Goal: Task Accomplishment & Management: Use online tool/utility

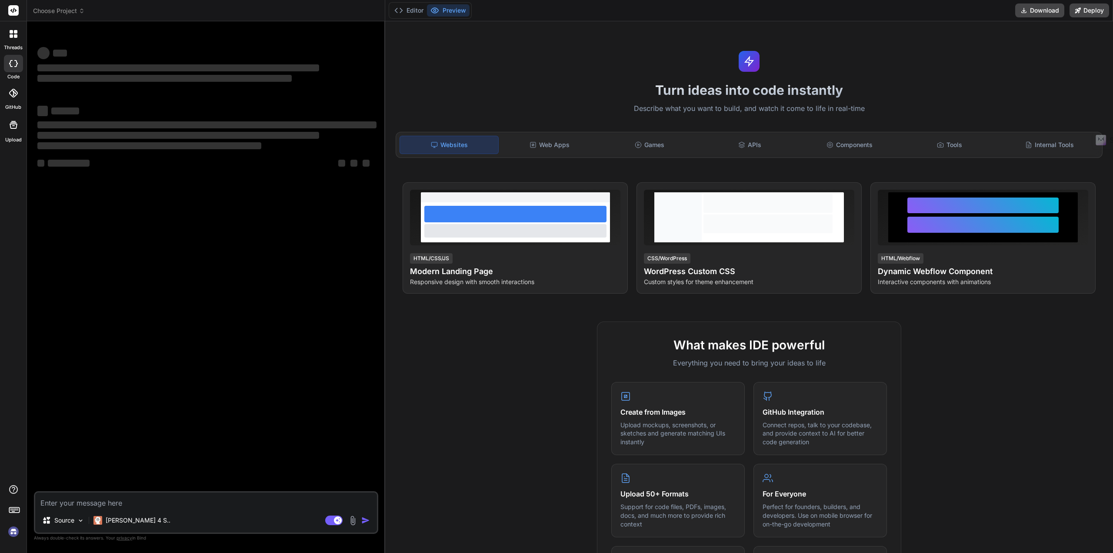
type textarea "x"
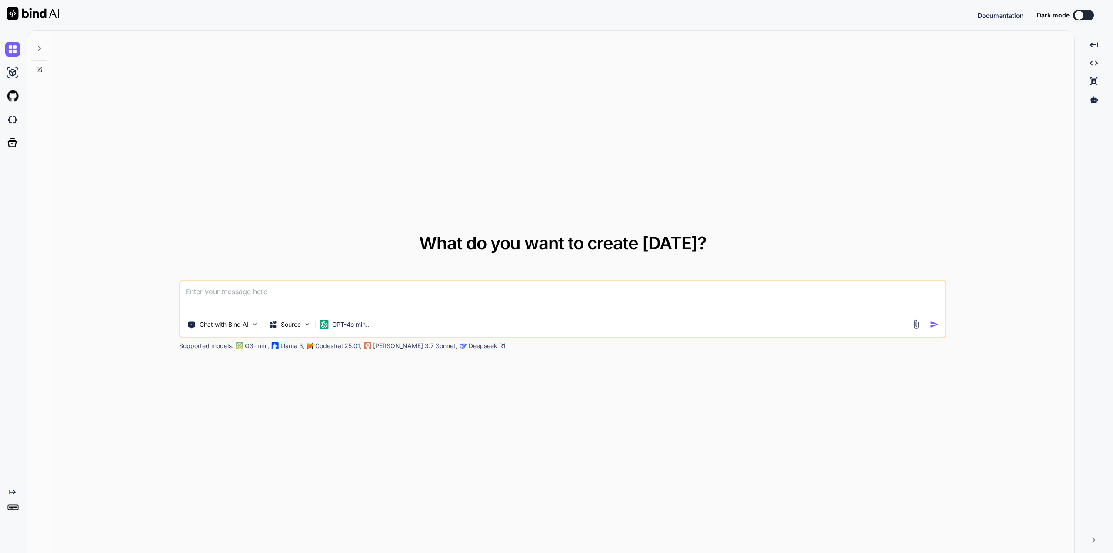
type textarea "x"
click at [15, 509] on img at bounding box center [12, 510] width 15 height 15
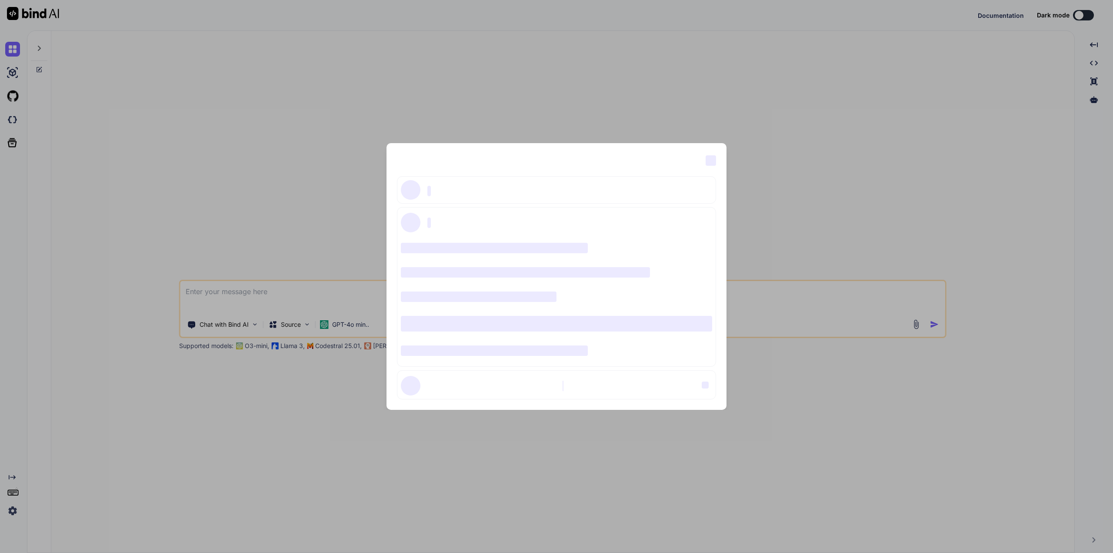
click at [712, 162] on span "‌" at bounding box center [711, 160] width 10 height 10
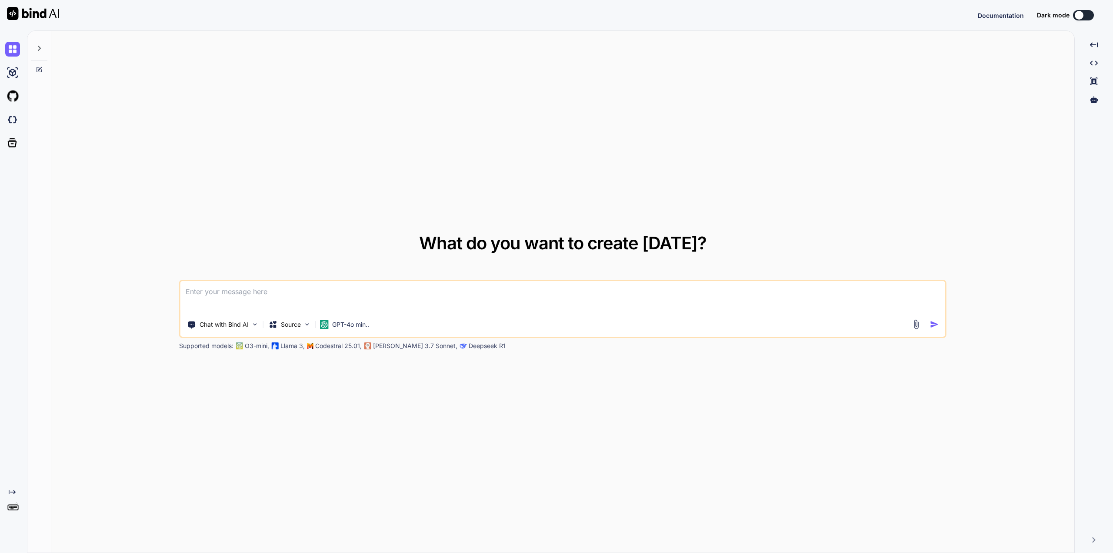
type textarea "x"
click at [12, 512] on img at bounding box center [12, 510] width 15 height 15
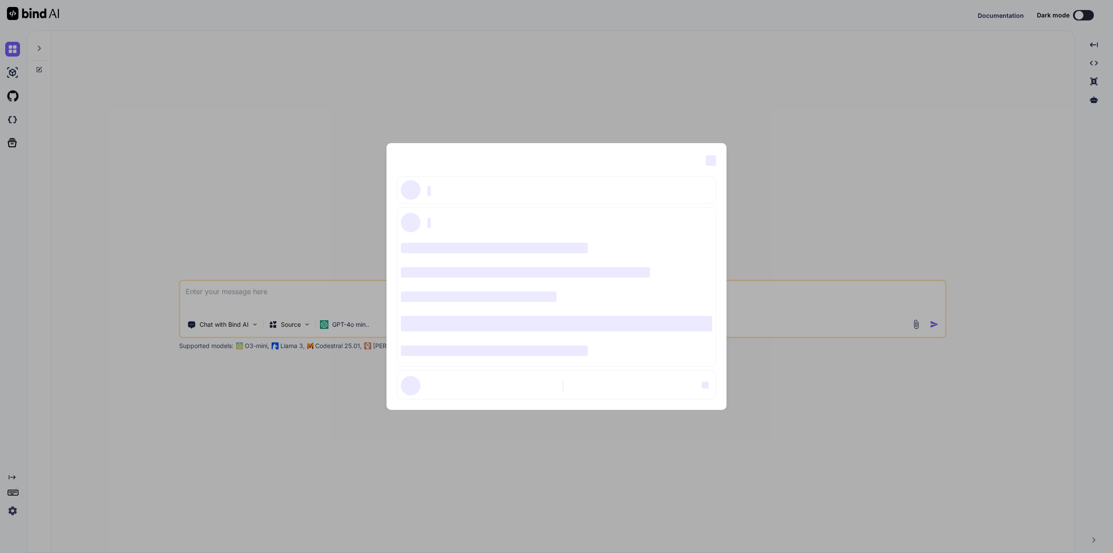
click at [713, 157] on span "‌" at bounding box center [711, 160] width 10 height 10
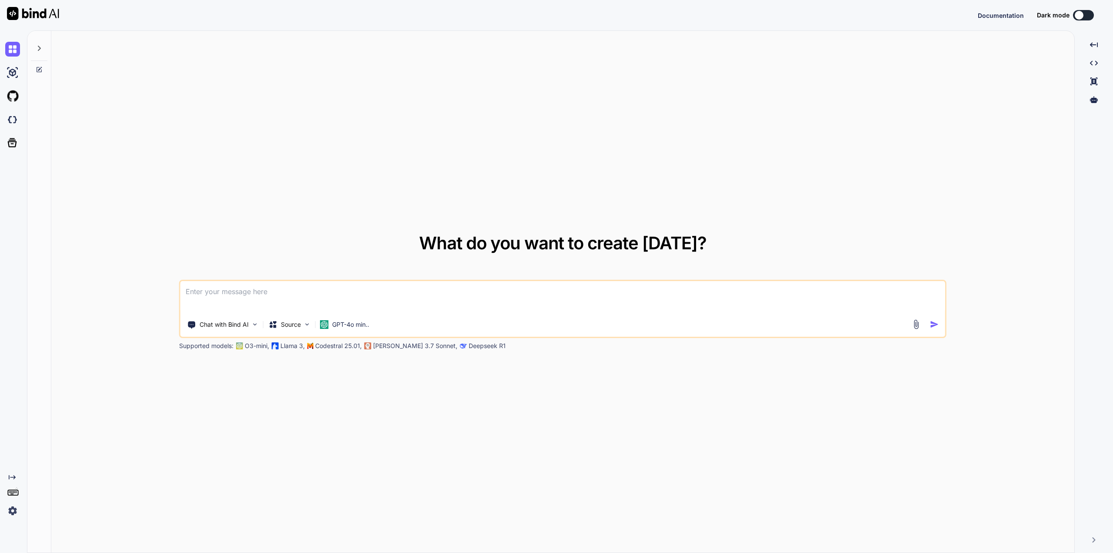
click at [1084, 15] on button at bounding box center [1083, 15] width 21 height 10
click at [1091, 15] on button at bounding box center [1083, 15] width 21 height 10
click at [1082, 15] on div at bounding box center [1079, 15] width 9 height 9
click at [13, 481] on div "Created with Pixso." at bounding box center [11, 496] width 23 height 44
click at [11, 475] on icon "Created with Pixso." at bounding box center [12, 477] width 7 height 7
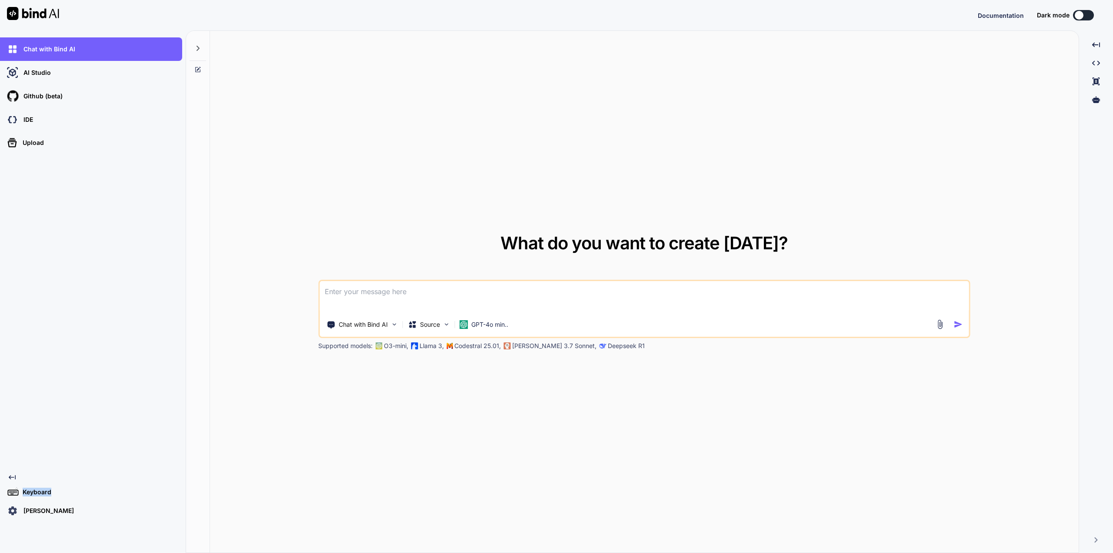
click at [11, 475] on icon "Created with Pixso." at bounding box center [12, 477] width 7 height 7
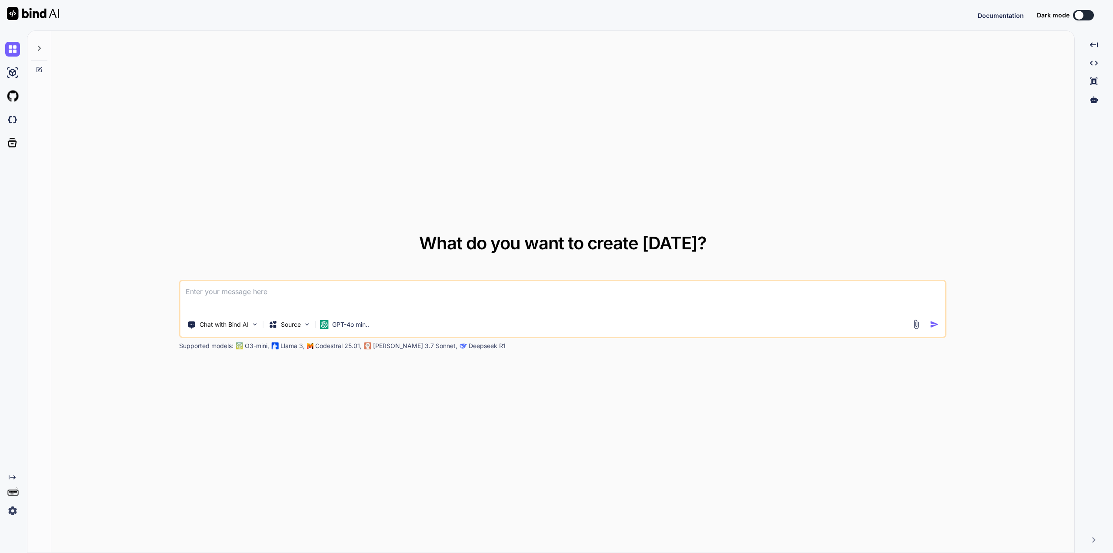
click at [12, 474] on icon "Created with Pixso." at bounding box center [12, 477] width 7 height 7
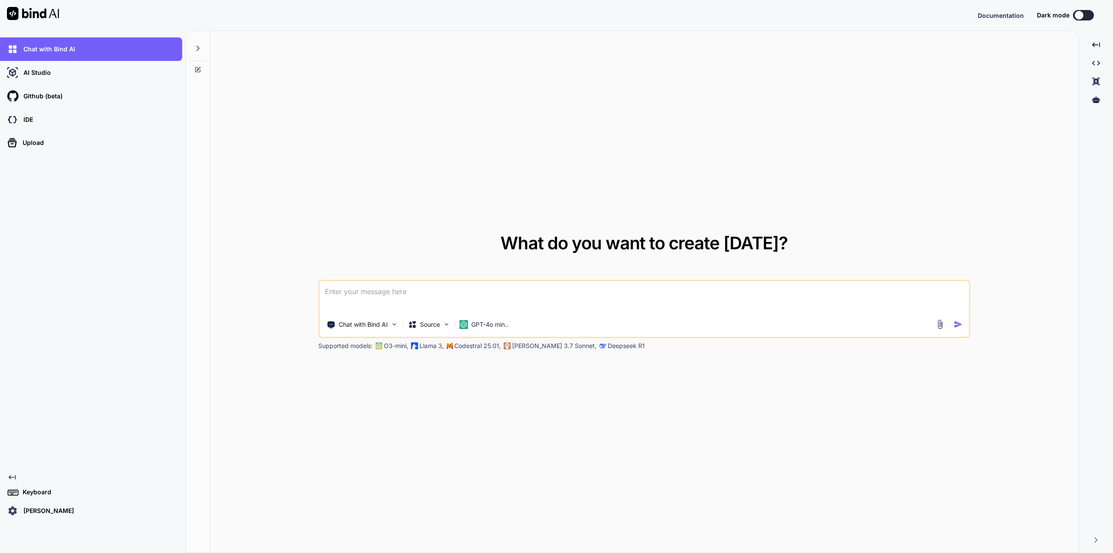
click at [45, 515] on div "[PERSON_NAME]" at bounding box center [93, 510] width 177 height 15
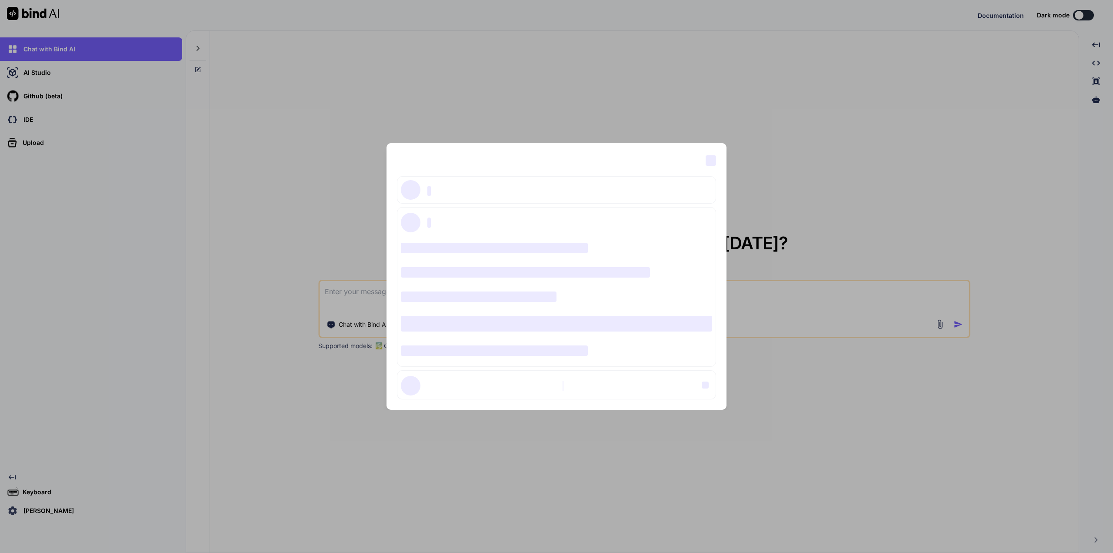
type textarea "x"
click at [711, 163] on span "‌" at bounding box center [711, 160] width 10 height 10
click at [711, 161] on span "‌" at bounding box center [711, 160] width 10 height 10
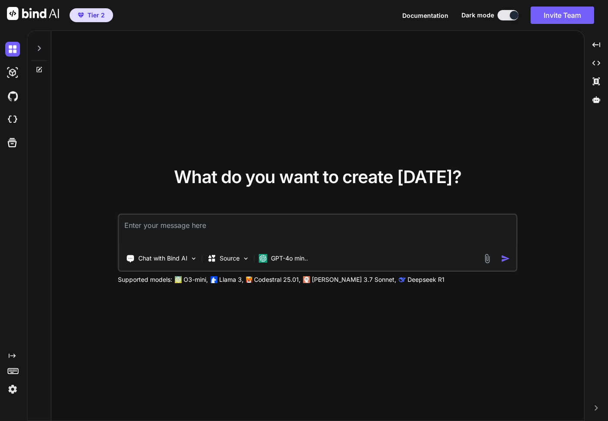
type textarea "x"
click at [10, 385] on img at bounding box center [12, 389] width 15 height 15
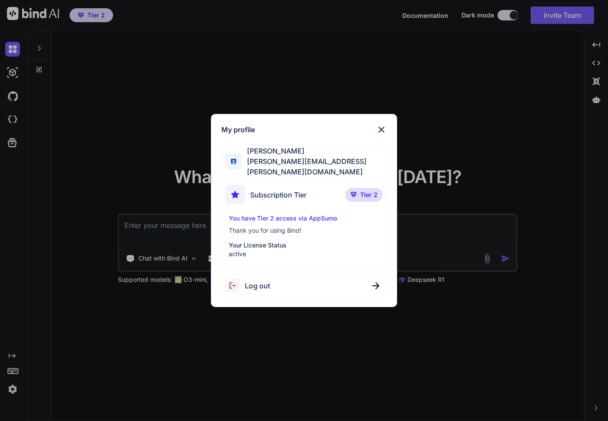
click at [246, 284] on span "Log out" at bounding box center [257, 286] width 25 height 10
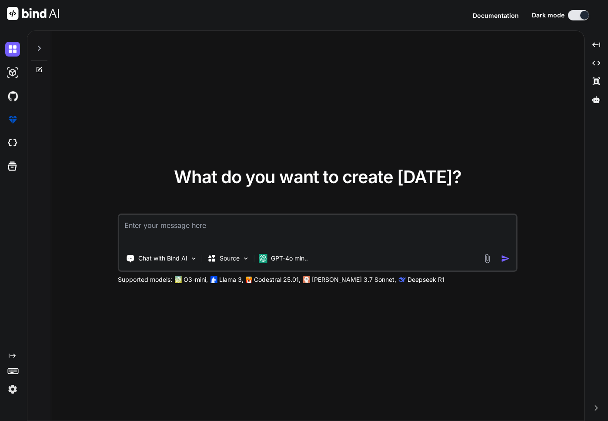
click at [11, 390] on img at bounding box center [12, 389] width 15 height 15
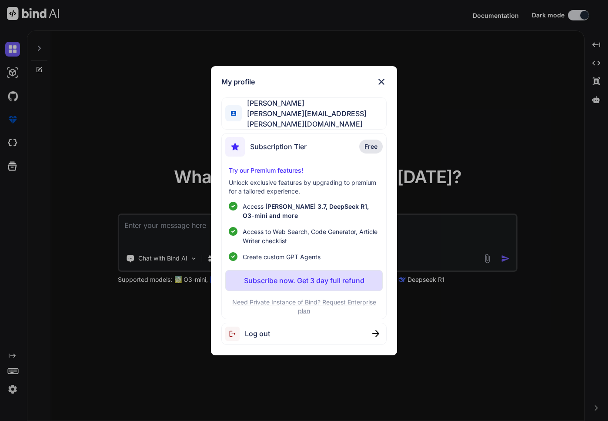
click at [258, 330] on span "Log out" at bounding box center [257, 333] width 25 height 10
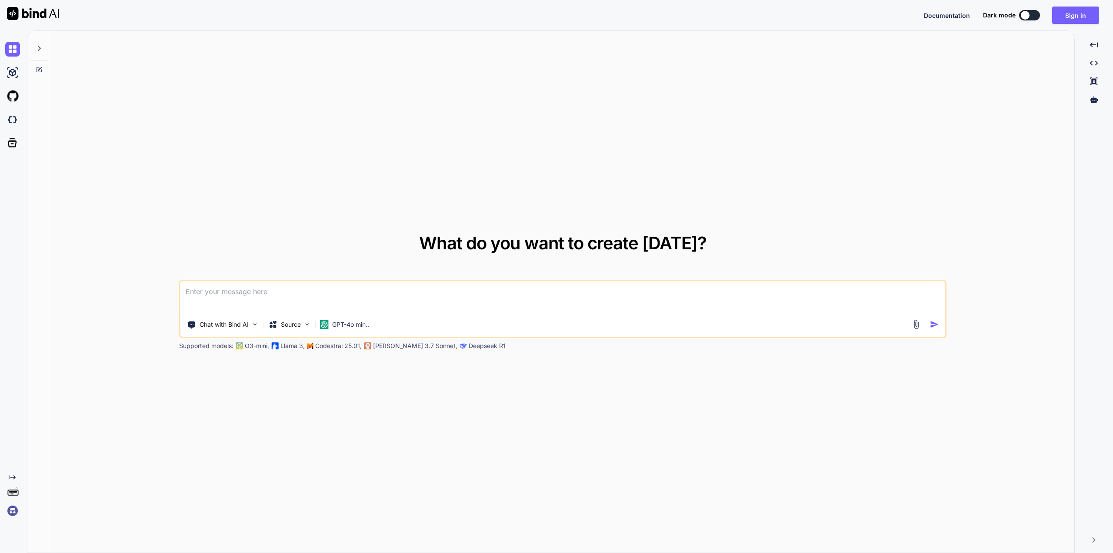
type textarea "x"
click at [1076, 14] on button "Sign in" at bounding box center [1075, 15] width 47 height 17
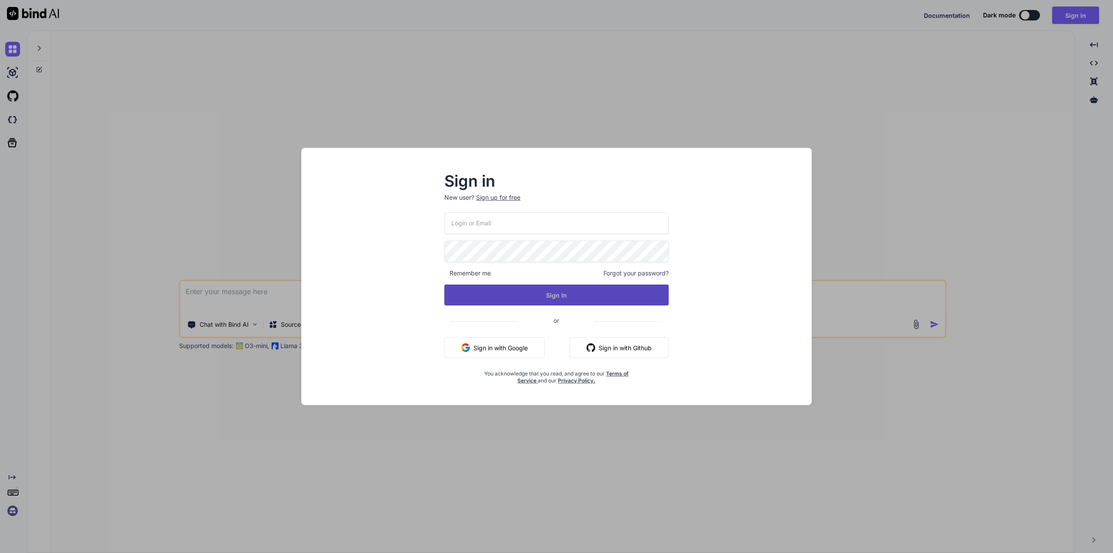
type input "[PERSON_NAME][EMAIL_ADDRESS][PERSON_NAME][DOMAIN_NAME]"
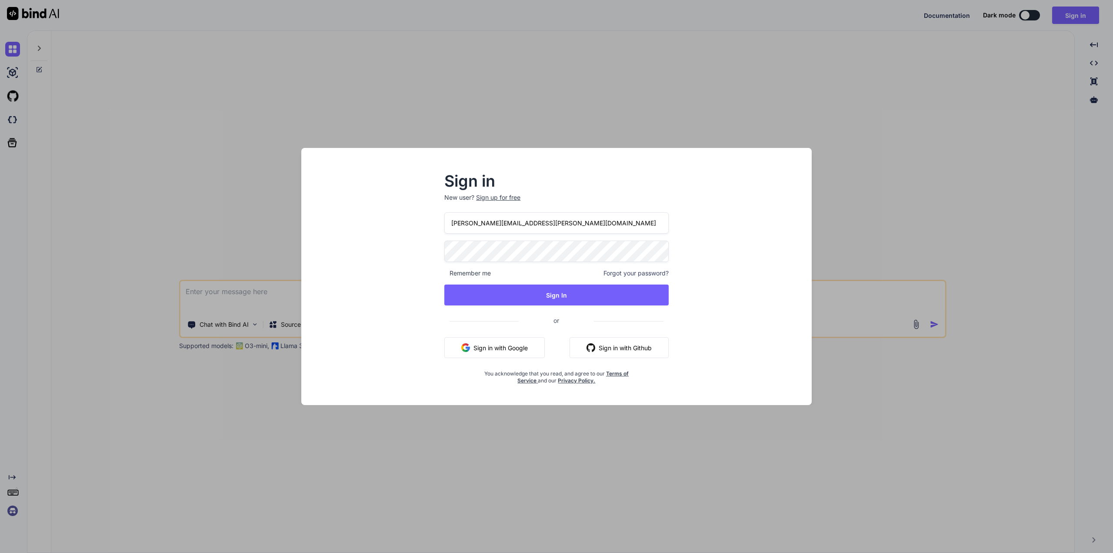
click at [906, 132] on div "Sign in New user? Sign up for free guido.kutsch@combrella.net Remember me Forgo…" at bounding box center [556, 276] width 1113 height 553
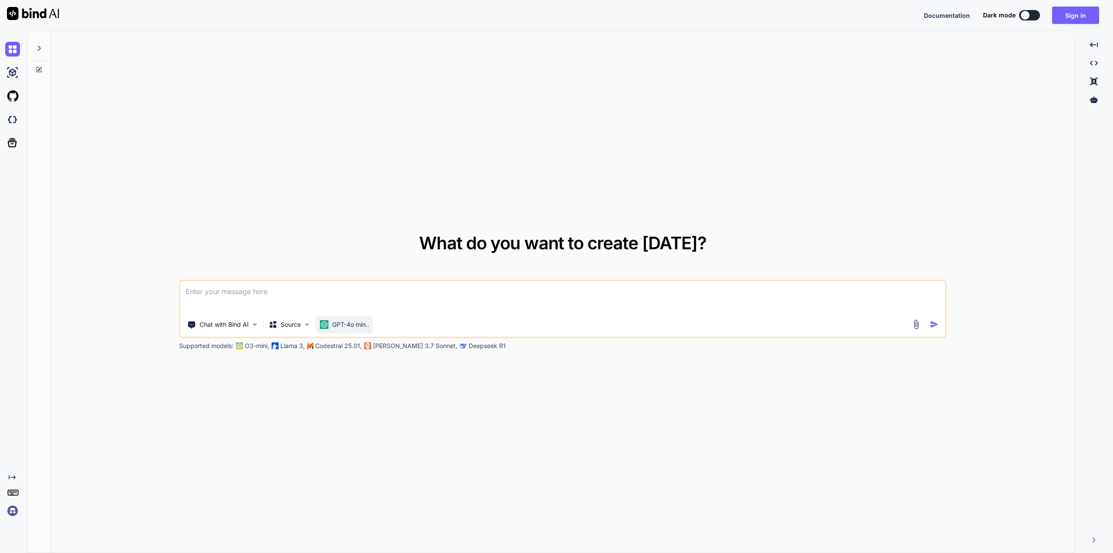
click at [363, 322] on p "GPT-4o min.." at bounding box center [350, 324] width 37 height 9
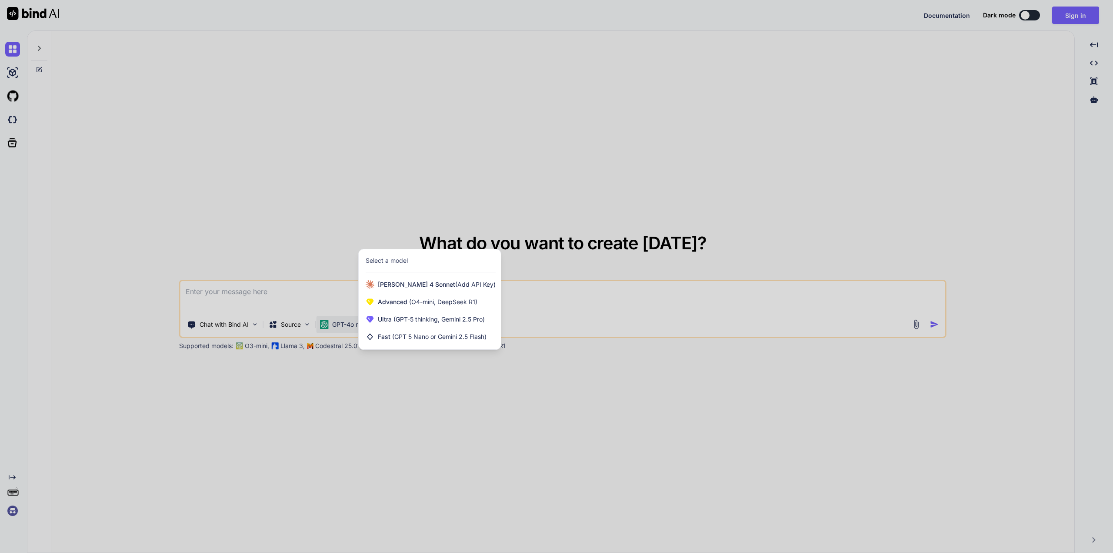
click at [496, 408] on div at bounding box center [556, 276] width 1113 height 553
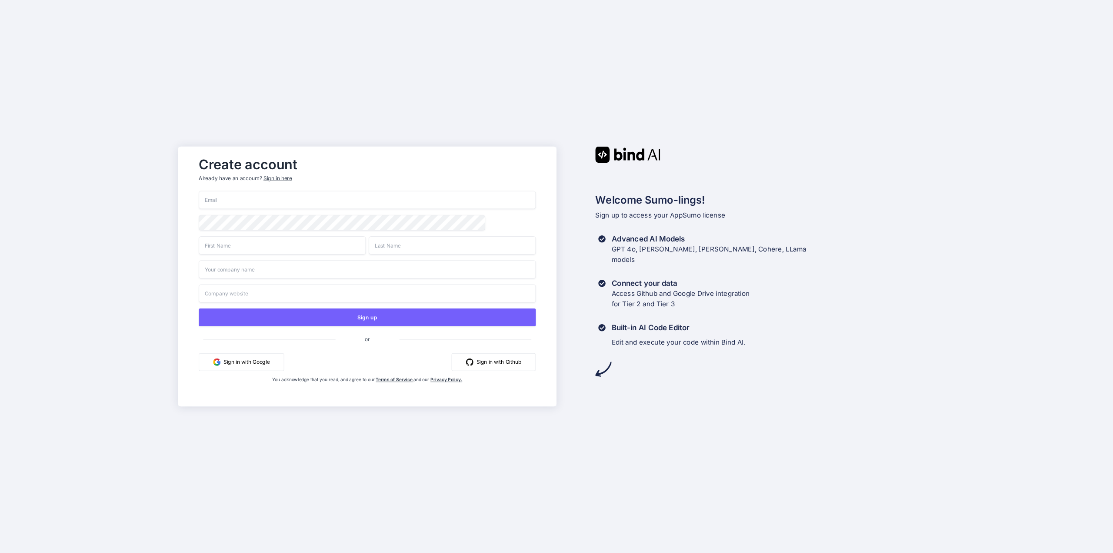
type input "[PERSON_NAME][EMAIL_ADDRESS][PERSON_NAME][DOMAIN_NAME]"
click at [249, 364] on button "Sign in with Google" at bounding box center [241, 362] width 85 height 18
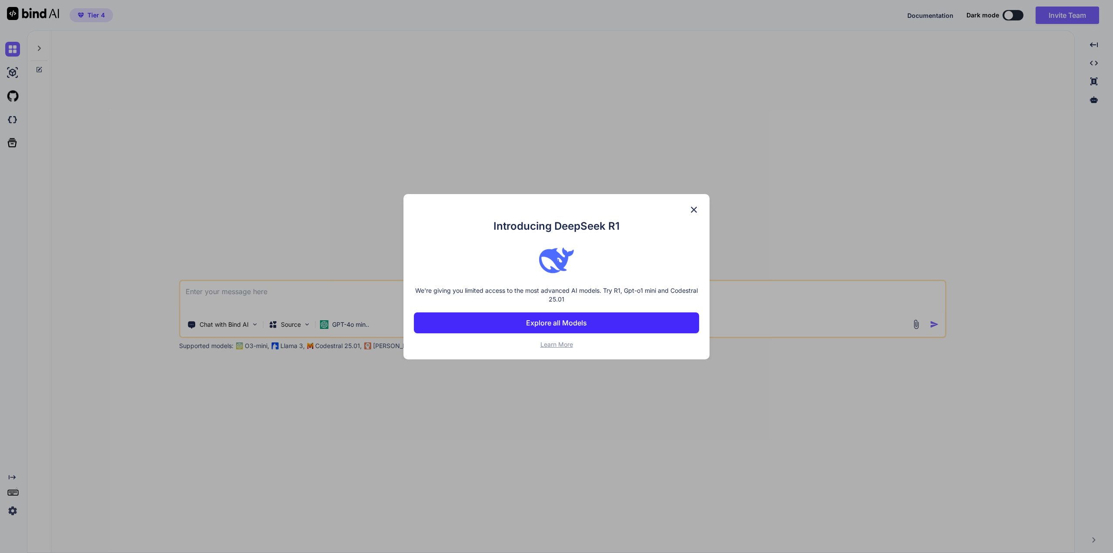
click at [692, 206] on img at bounding box center [694, 209] width 10 height 10
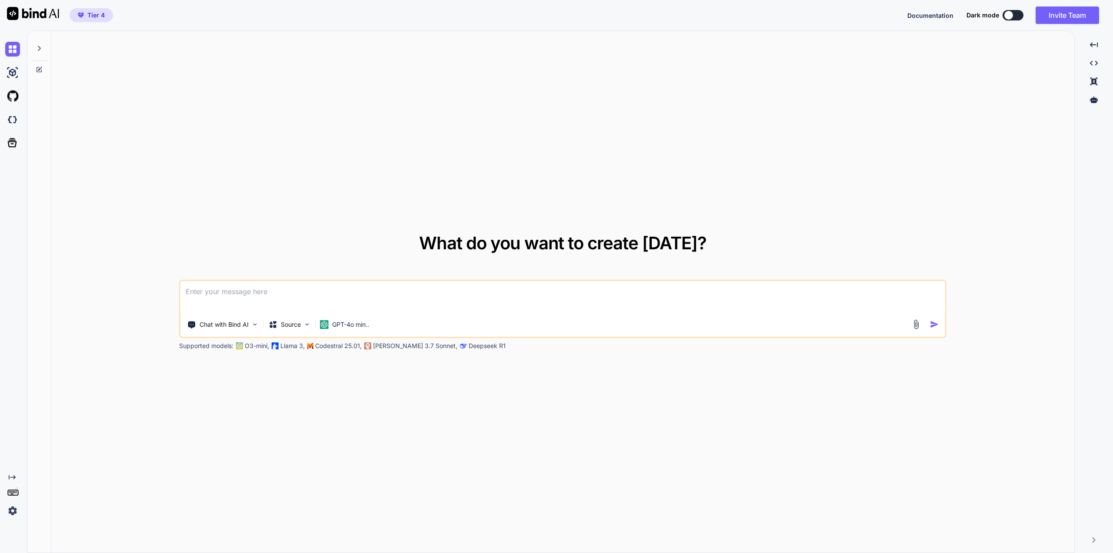
click at [13, 513] on img at bounding box center [12, 510] width 15 height 15
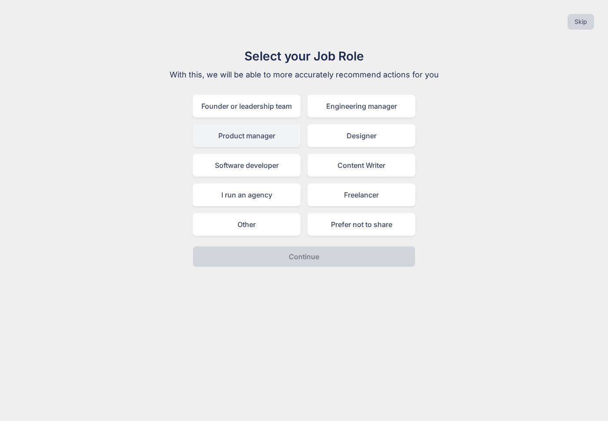
click at [254, 135] on div "Product manager" at bounding box center [247, 135] width 108 height 23
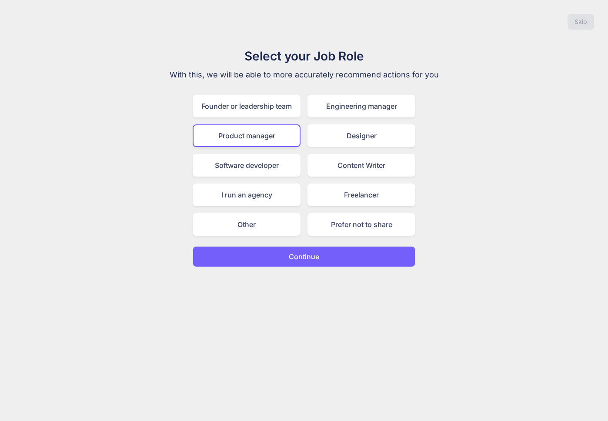
click at [317, 254] on p "Continue" at bounding box center [304, 256] width 30 height 10
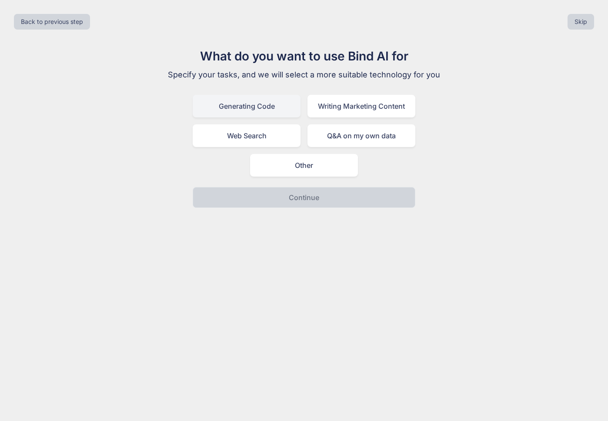
click at [237, 106] on div "Generating Code" at bounding box center [247, 106] width 108 height 23
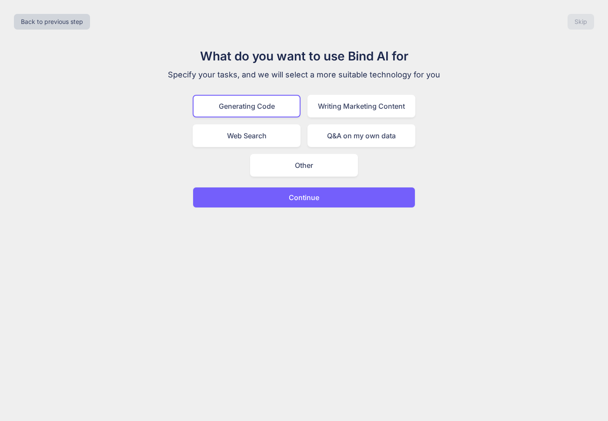
click at [306, 200] on p "Continue" at bounding box center [304, 197] width 30 height 10
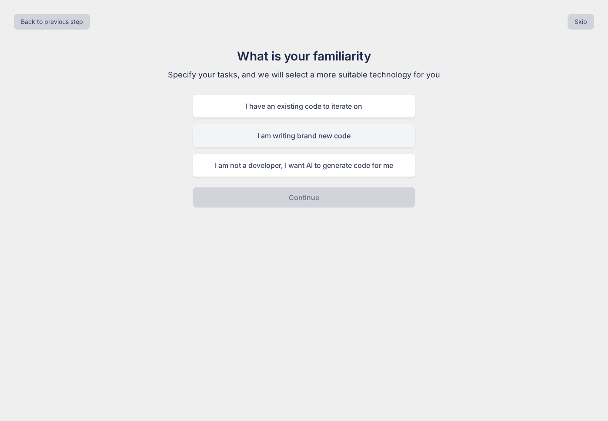
click at [303, 133] on div "I am writing brand new code" at bounding box center [304, 135] width 223 height 23
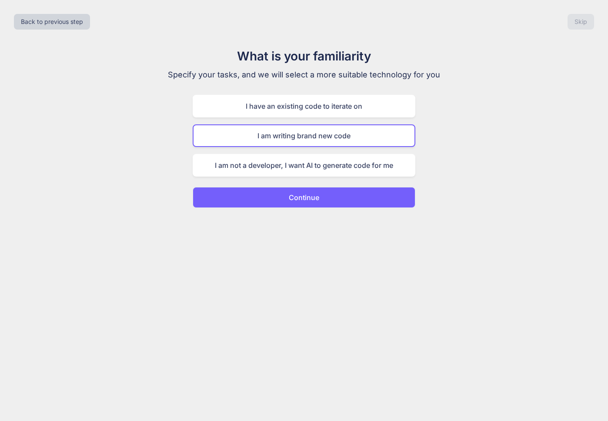
click at [311, 194] on p "Continue" at bounding box center [304, 197] width 30 height 10
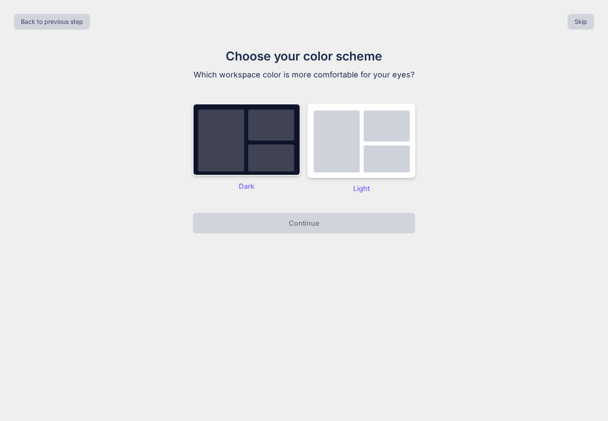
click at [259, 142] on img at bounding box center [247, 140] width 108 height 72
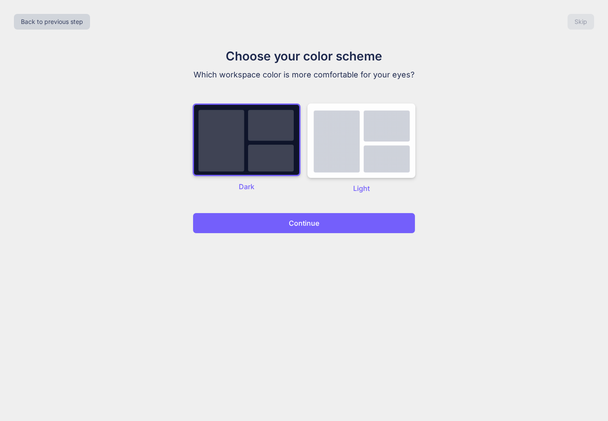
click at [318, 220] on p "Continue" at bounding box center [304, 223] width 30 height 10
click at [307, 221] on p "Continue" at bounding box center [304, 223] width 30 height 10
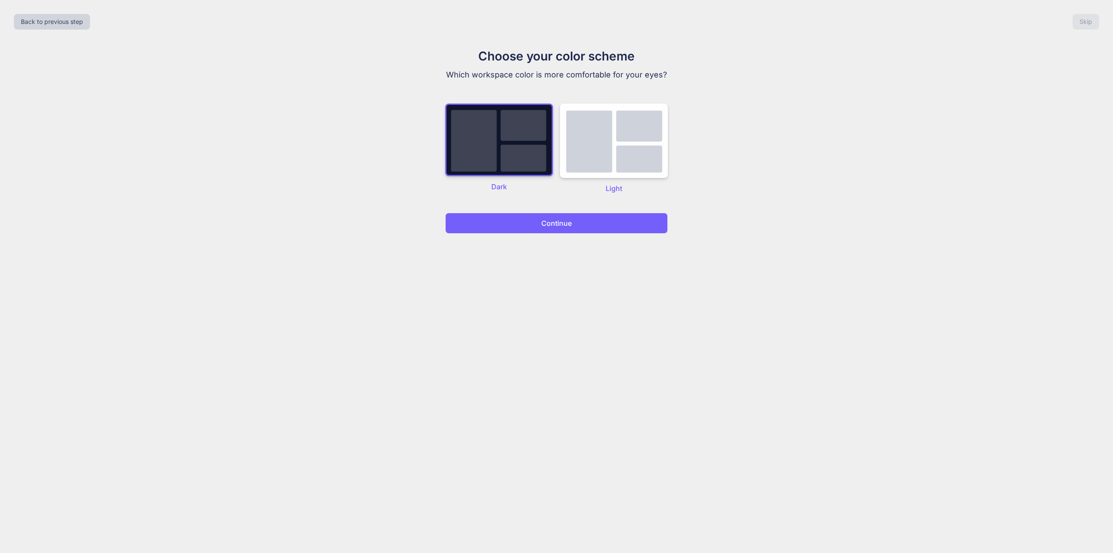
click at [534, 220] on button "Continue" at bounding box center [556, 223] width 223 height 21
click at [606, 147] on img at bounding box center [614, 141] width 108 height 74
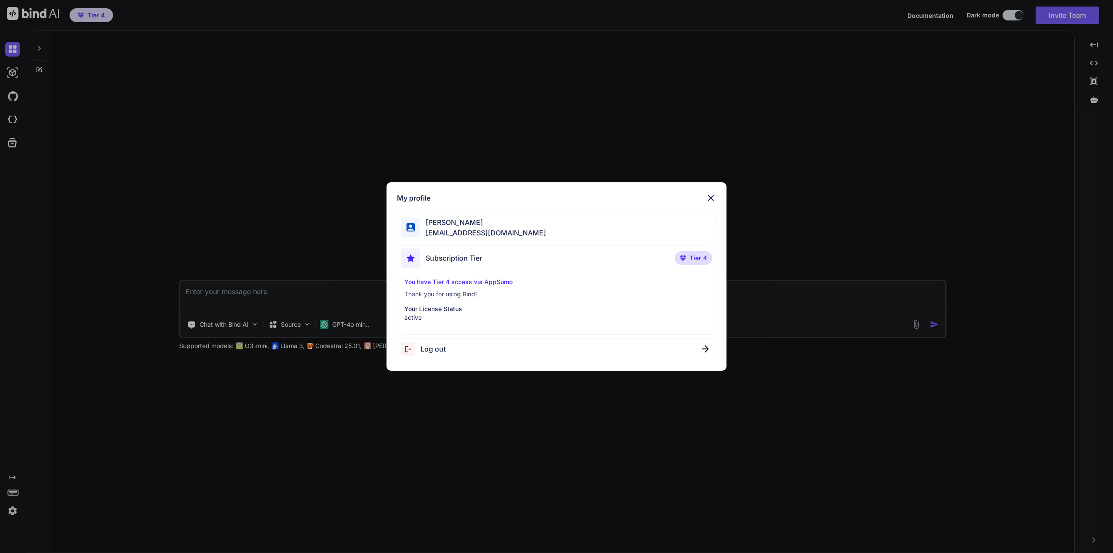
click at [709, 197] on img at bounding box center [711, 198] width 10 height 10
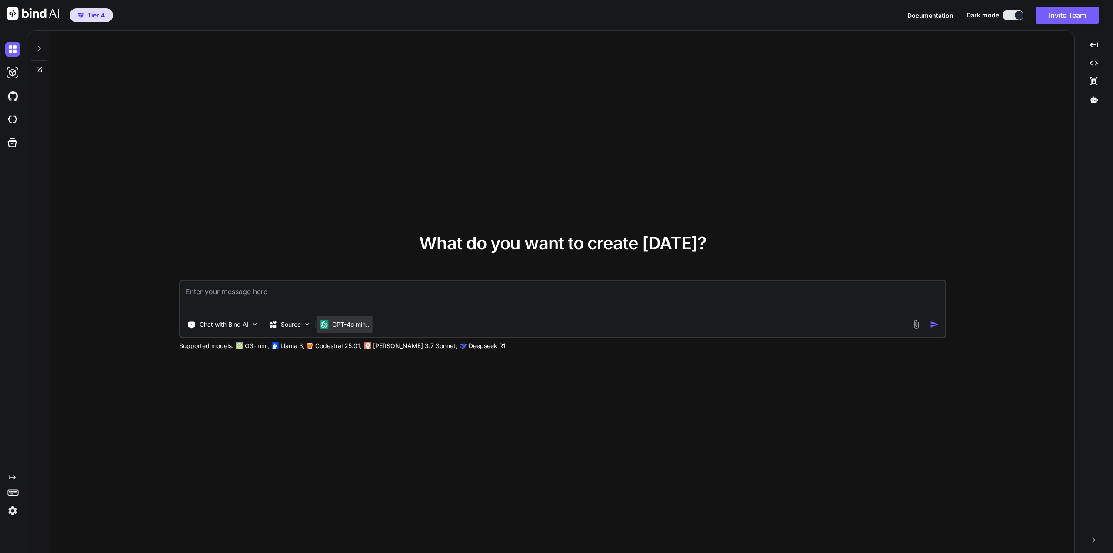
click at [357, 324] on p "GPT-4o min.." at bounding box center [350, 324] width 37 height 9
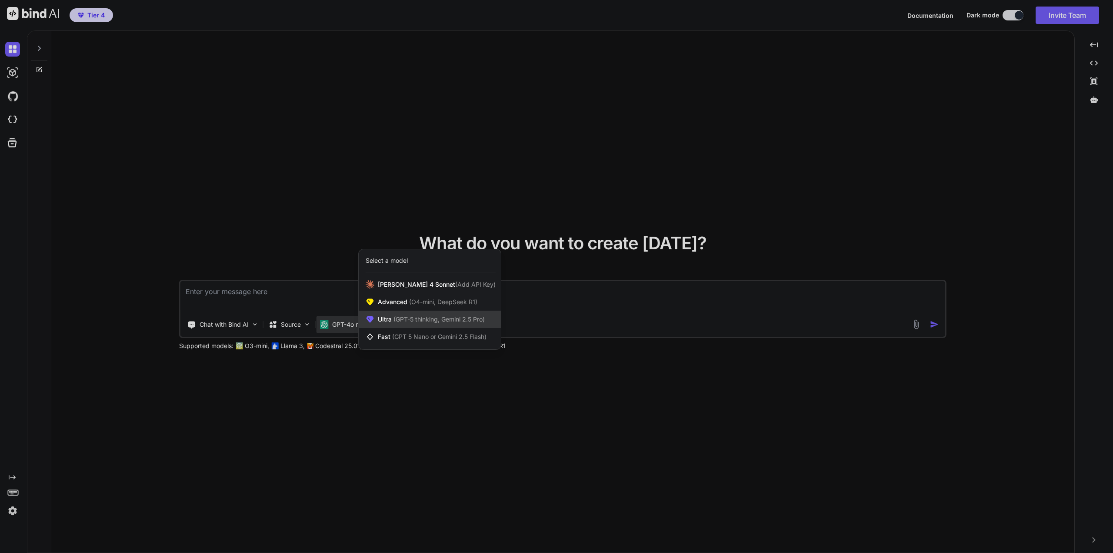
click at [421, 318] on span "(GPT-5 thinking, Gemini 2.5 Pro)" at bounding box center [438, 318] width 93 height 7
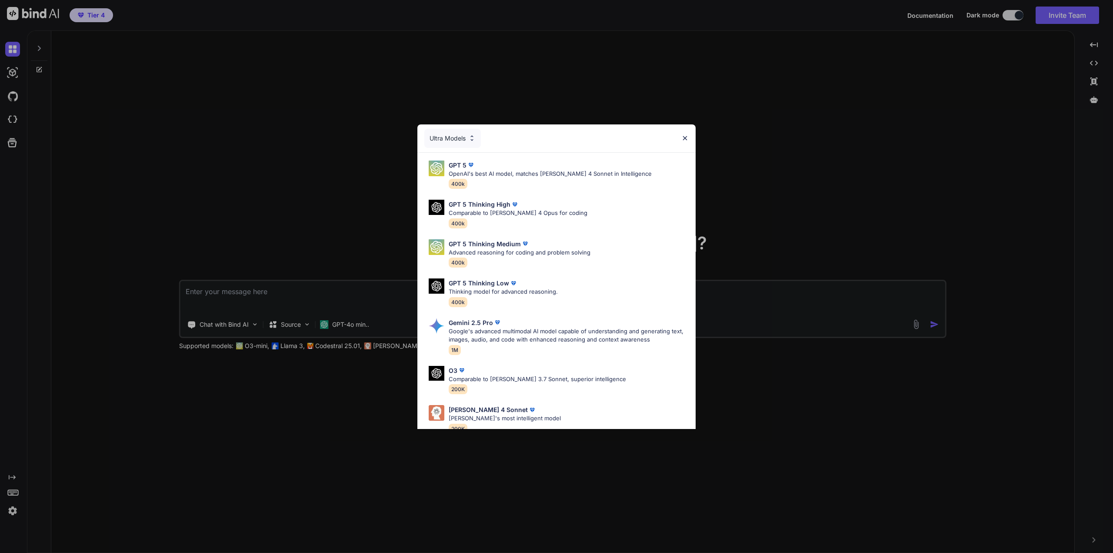
click at [683, 134] on img at bounding box center [684, 137] width 7 height 7
